Goal: Task Accomplishment & Management: Manage account settings

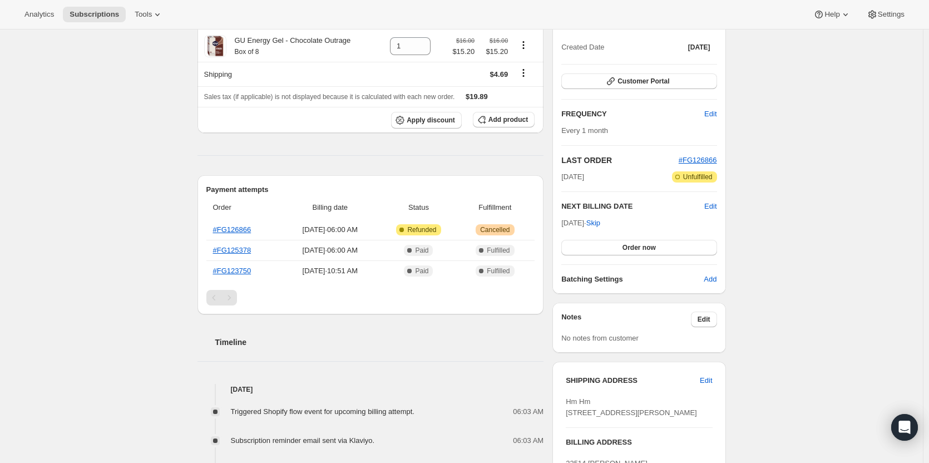
scroll to position [80, 0]
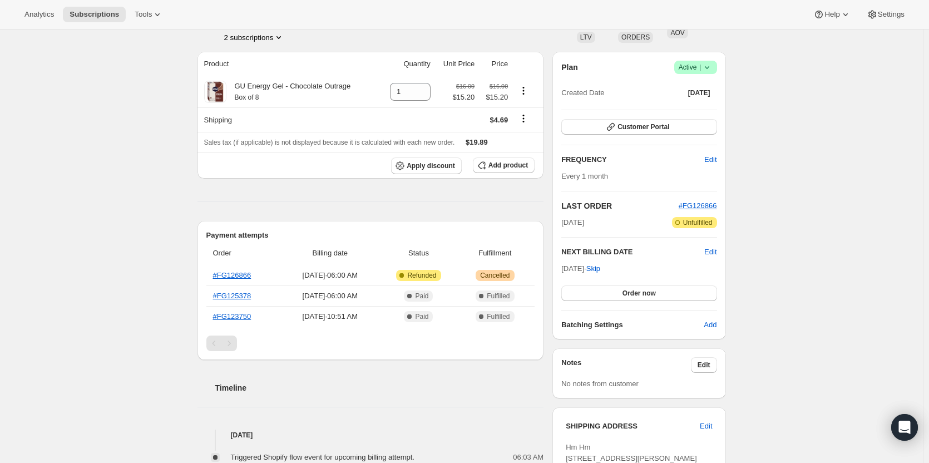
click at [708, 69] on icon at bounding box center [707, 67] width 11 height 11
click at [694, 109] on span "Cancel subscription" at bounding box center [699, 108] width 63 height 8
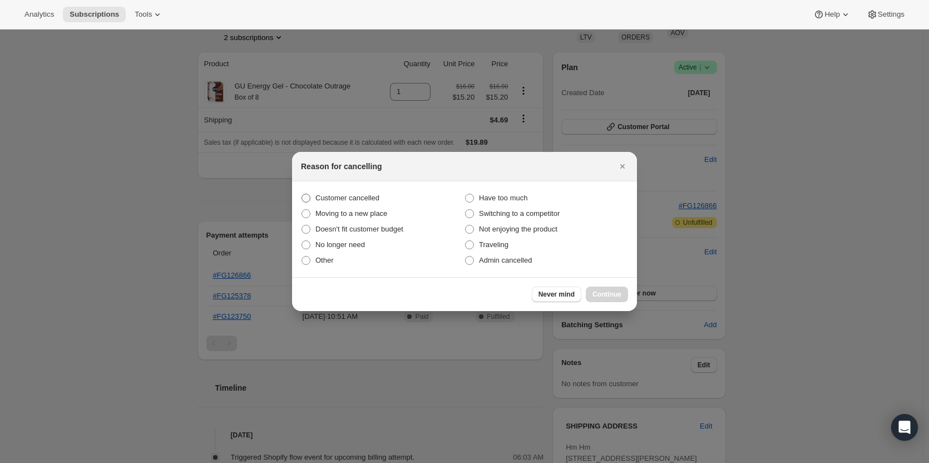
click at [319, 195] on span "Customer cancelled" at bounding box center [348, 198] width 64 height 8
click at [302, 194] on input "Customer cancelled" at bounding box center [302, 194] width 1 height 1
radio input "true"
click at [619, 294] on span "Continue" at bounding box center [607, 294] width 29 height 9
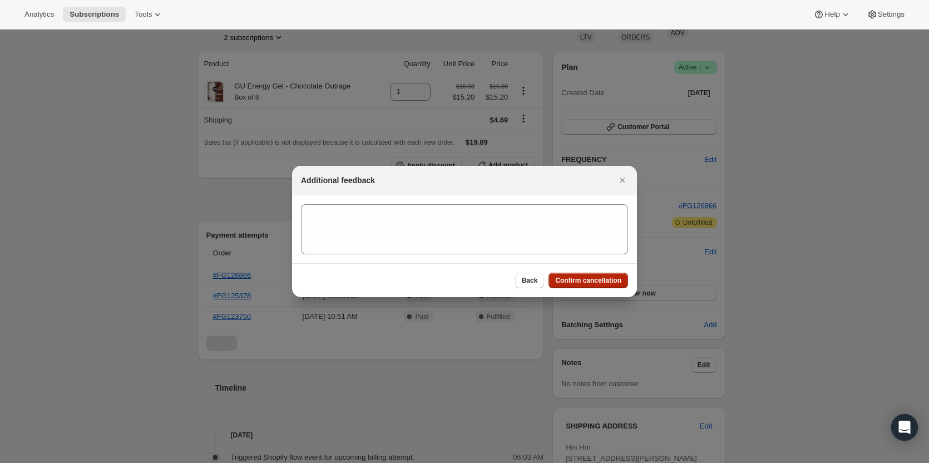
click at [619, 294] on div "Back Confirm cancellation" at bounding box center [464, 280] width 345 height 34
click at [609, 284] on span "Confirm cancellation" at bounding box center [588, 280] width 66 height 9
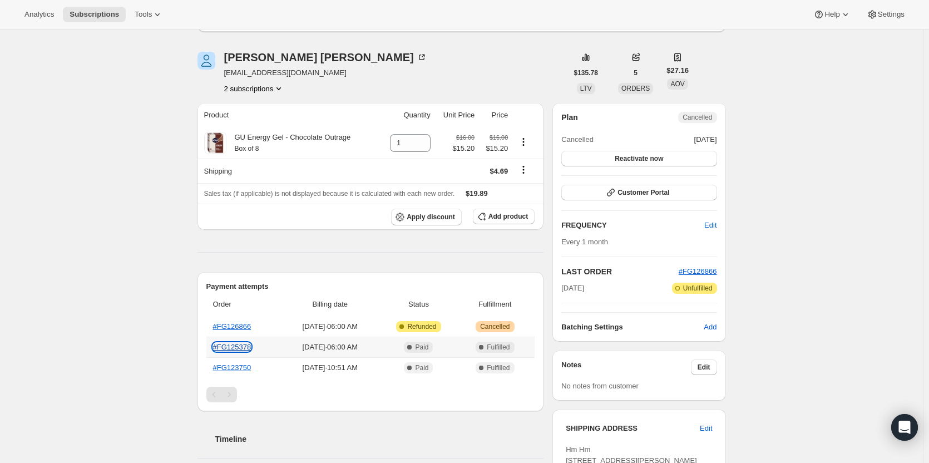
click at [232, 350] on link "#FG125378" at bounding box center [232, 347] width 38 height 8
